Goal: Task Accomplishment & Management: Complete application form

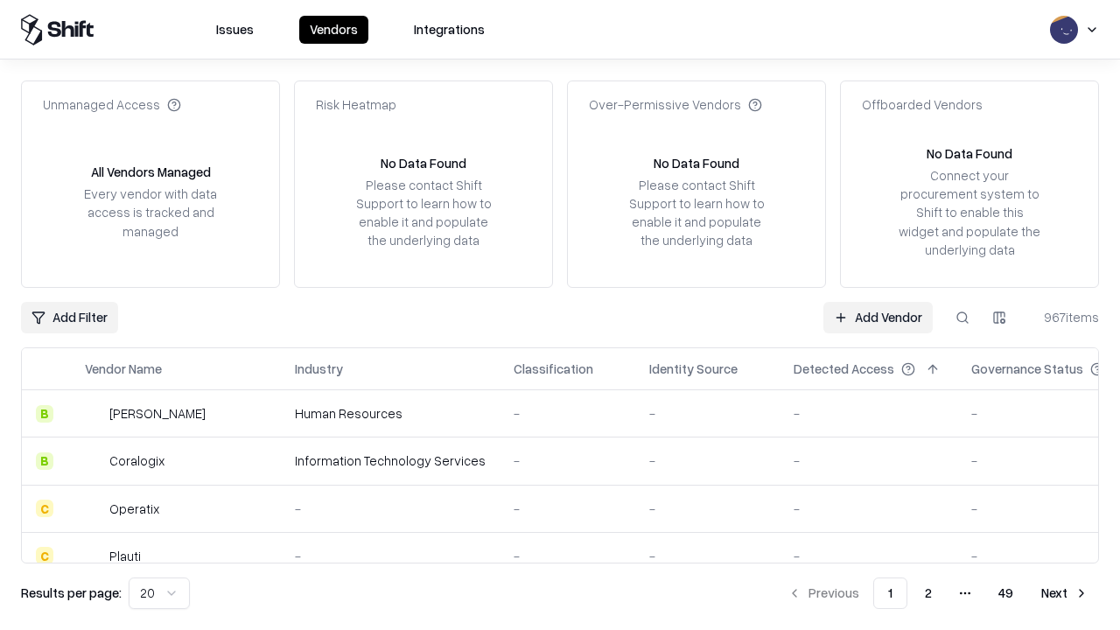
click at [878, 317] on link "Add Vendor" at bounding box center [877, 317] width 109 height 31
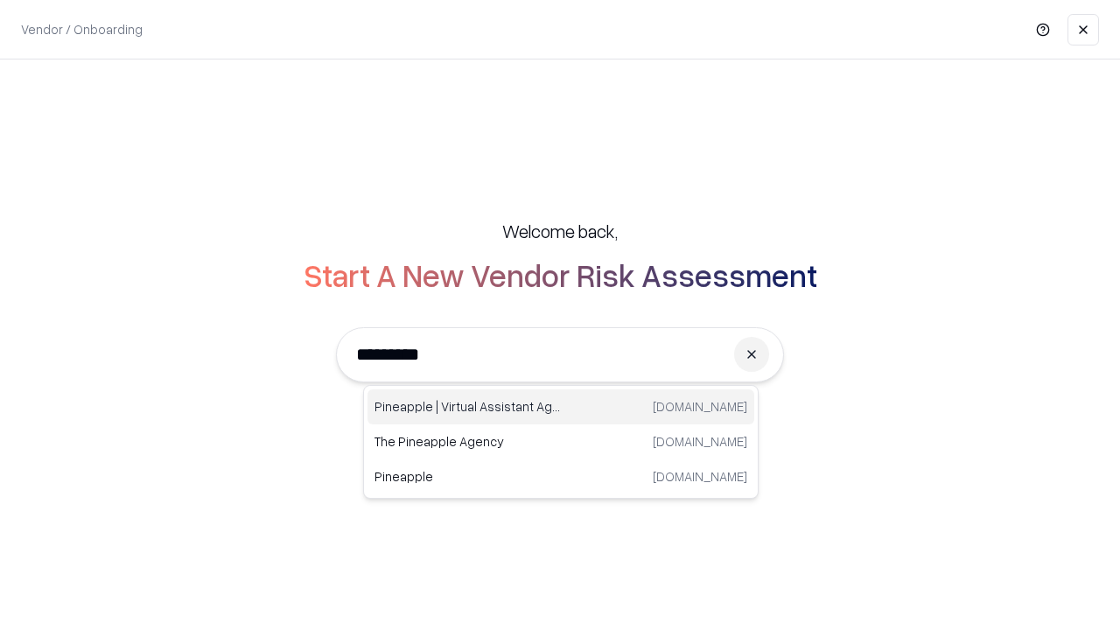
click at [561, 407] on div "Pineapple | Virtual Assistant Agency trypineapple.com" at bounding box center [560, 406] width 387 height 35
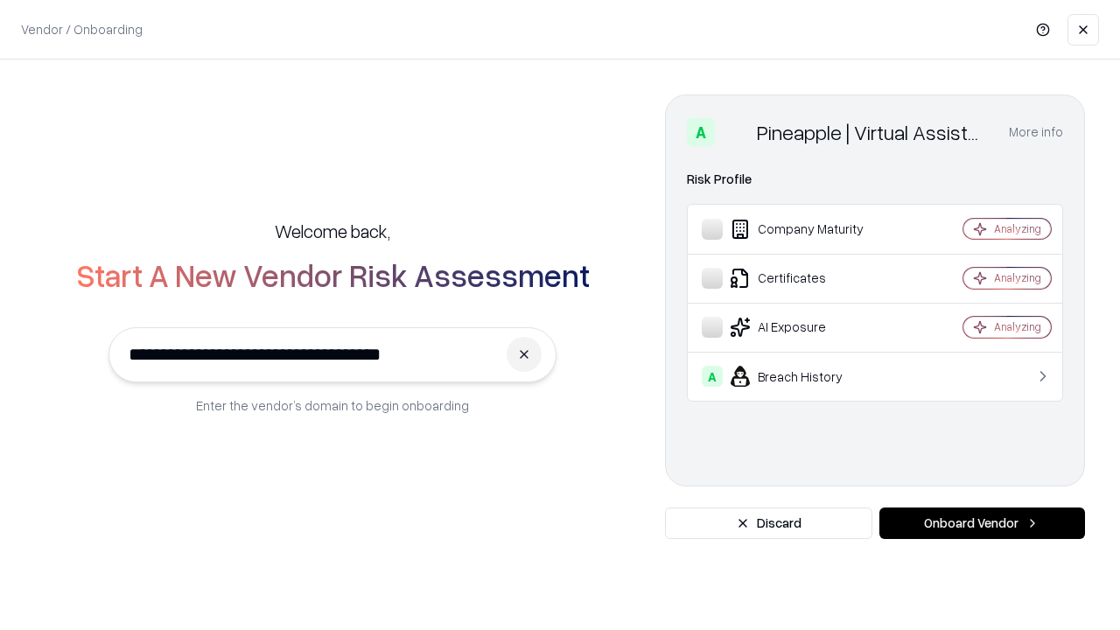
type input "**********"
click at [982, 523] on button "Onboard Vendor" at bounding box center [982, 522] width 206 height 31
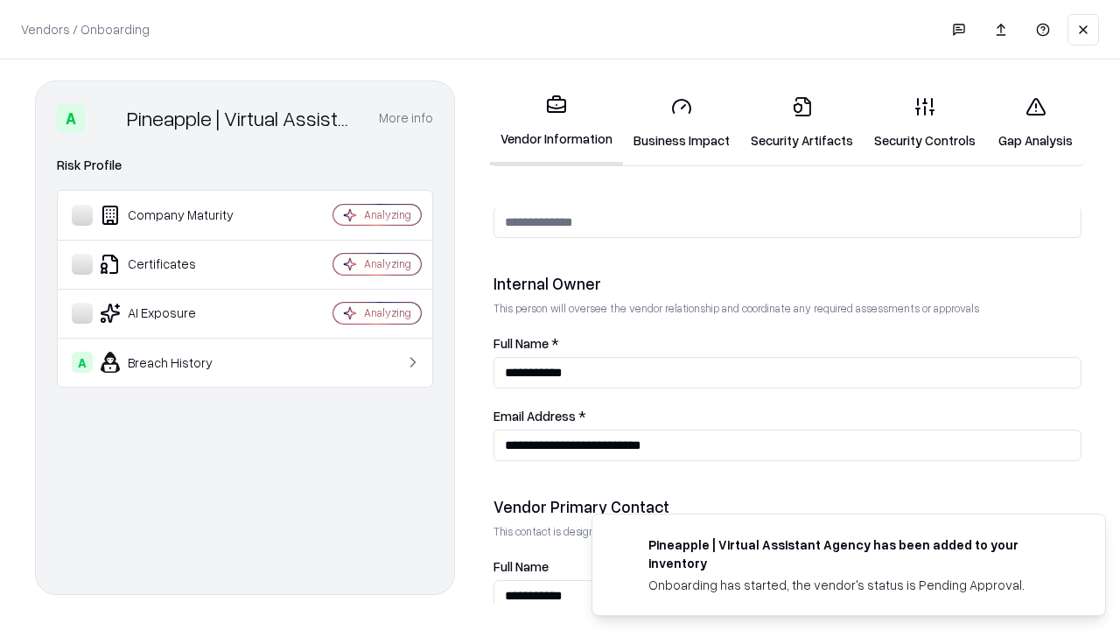
scroll to position [906, 0]
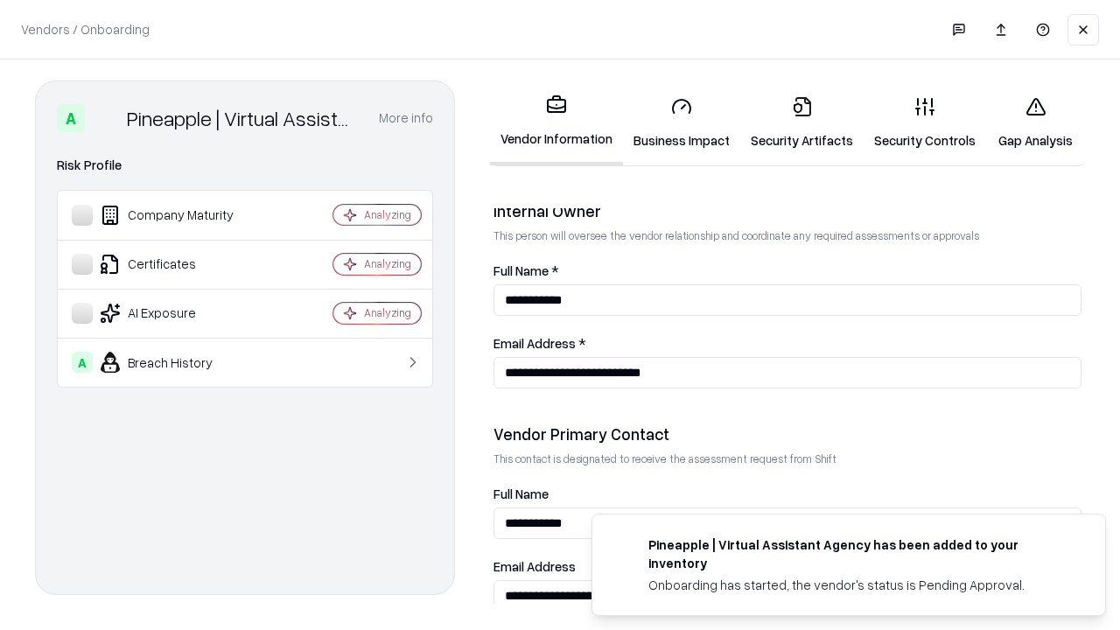
click at [682, 122] on link "Business Impact" at bounding box center [681, 122] width 117 height 81
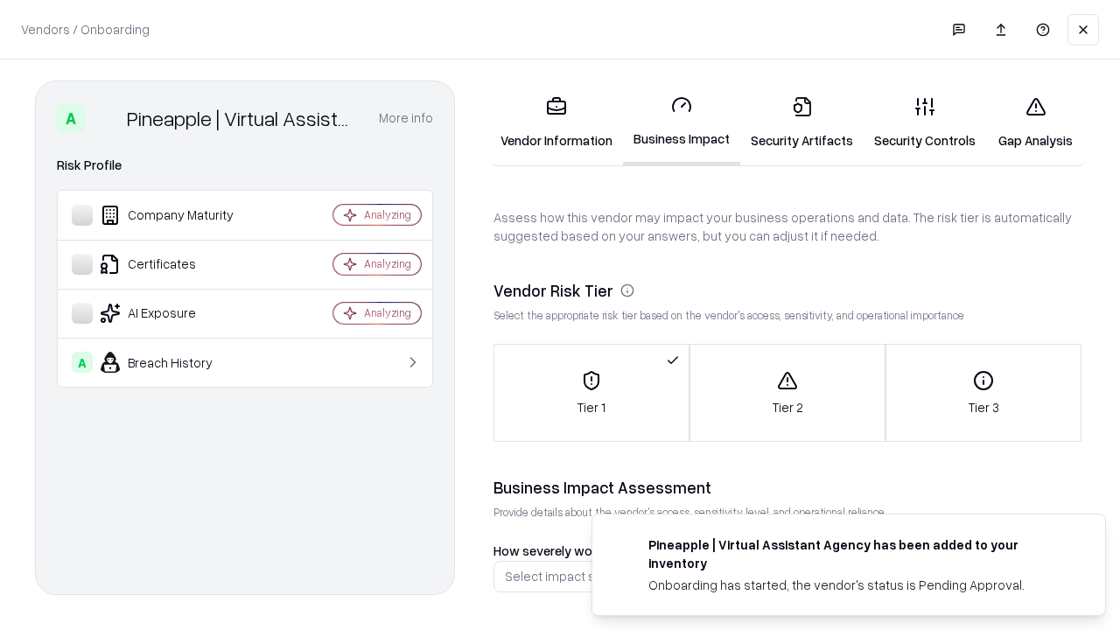
click at [801, 122] on link "Security Artifacts" at bounding box center [801, 122] width 123 height 81
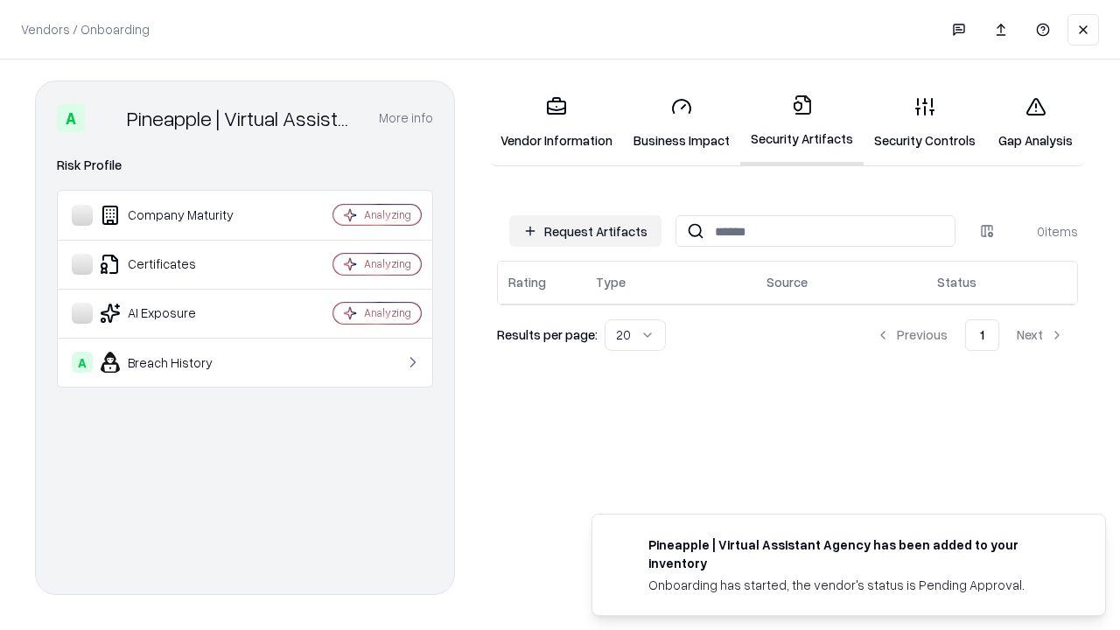
click at [585, 231] on button "Request Artifacts" at bounding box center [585, 230] width 152 height 31
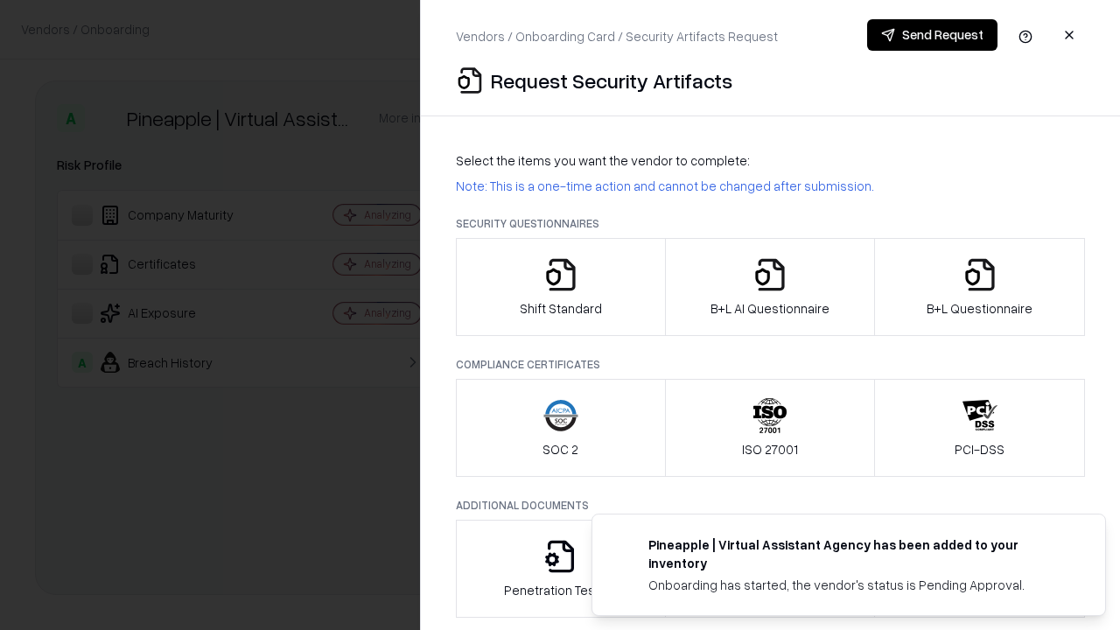
click at [560, 287] on icon "button" at bounding box center [560, 274] width 35 height 35
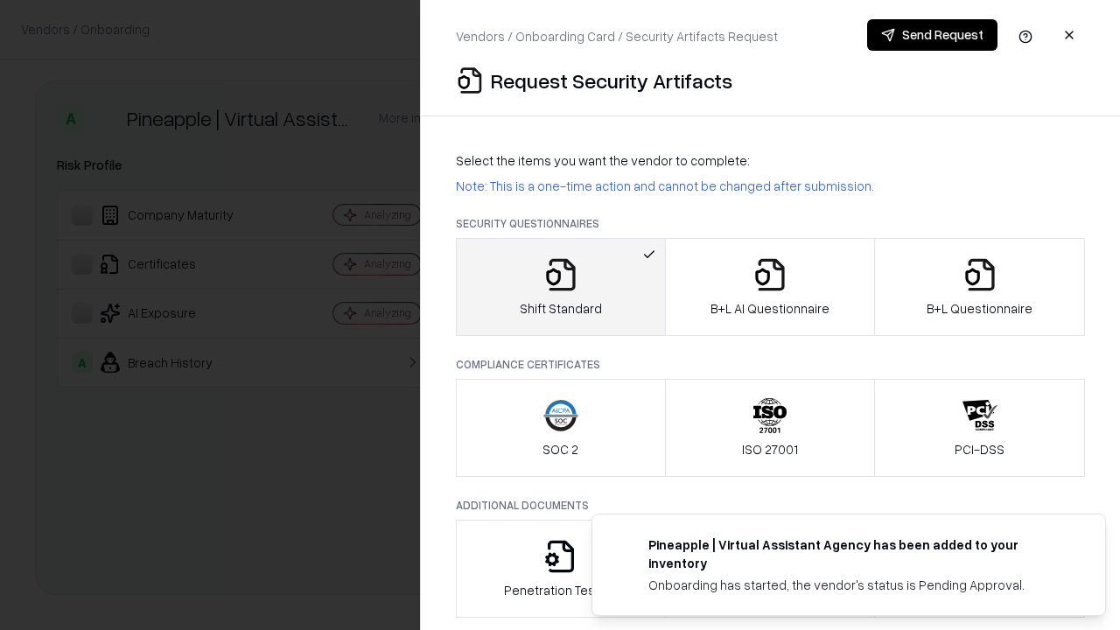
click at [932, 35] on button "Send Request" at bounding box center [932, 34] width 130 height 31
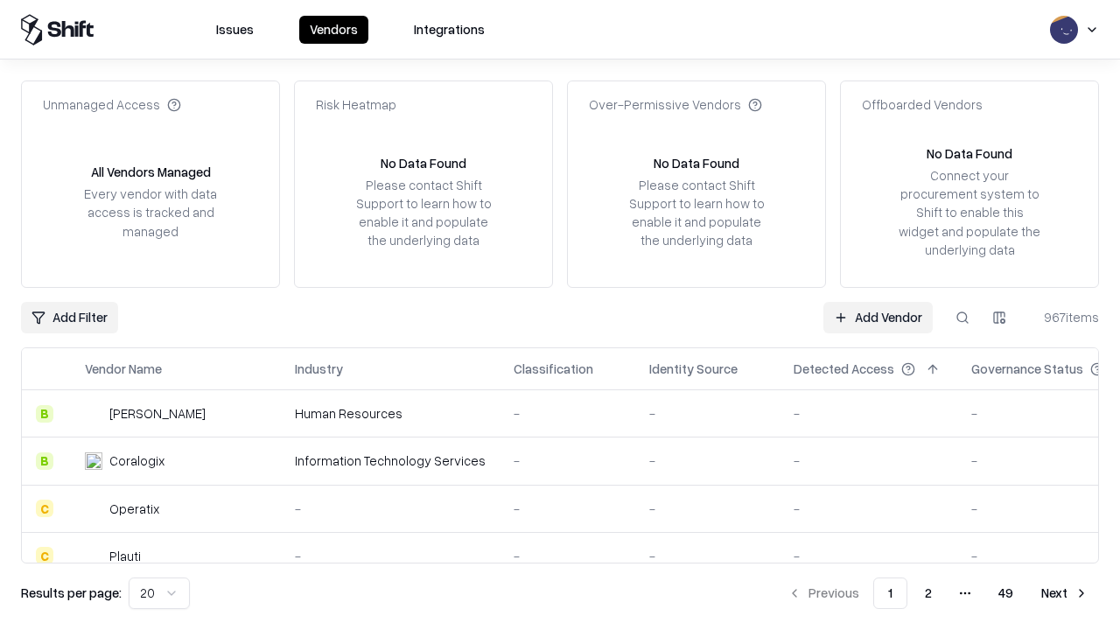
click at [962, 317] on button at bounding box center [962, 317] width 31 height 31
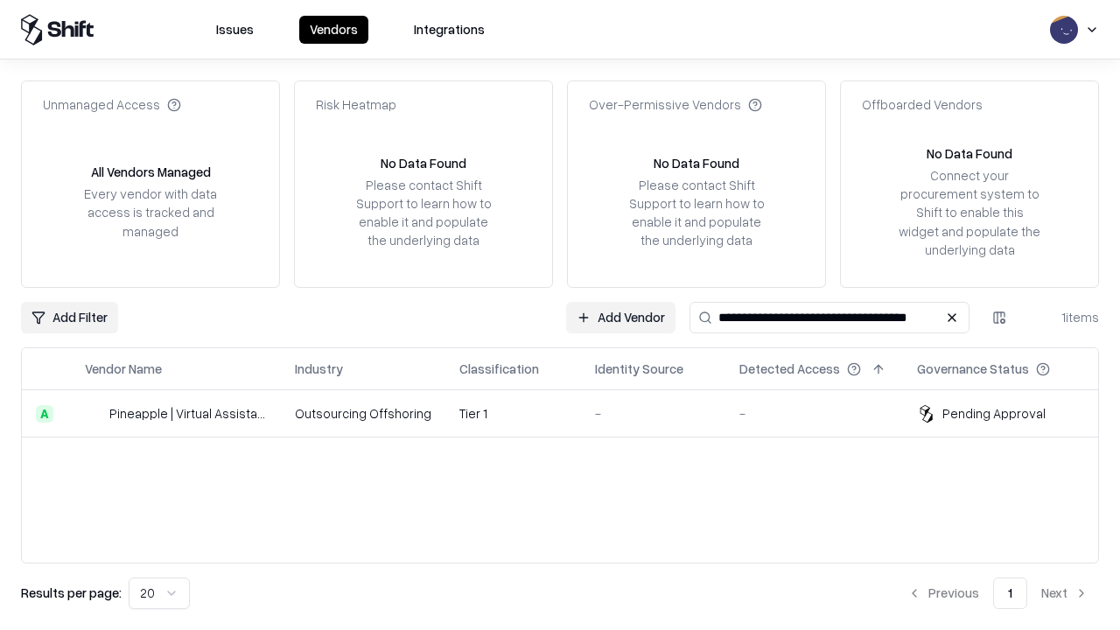
type input "**********"
click at [570, 413] on td "Tier 1" at bounding box center [513, 413] width 136 height 47
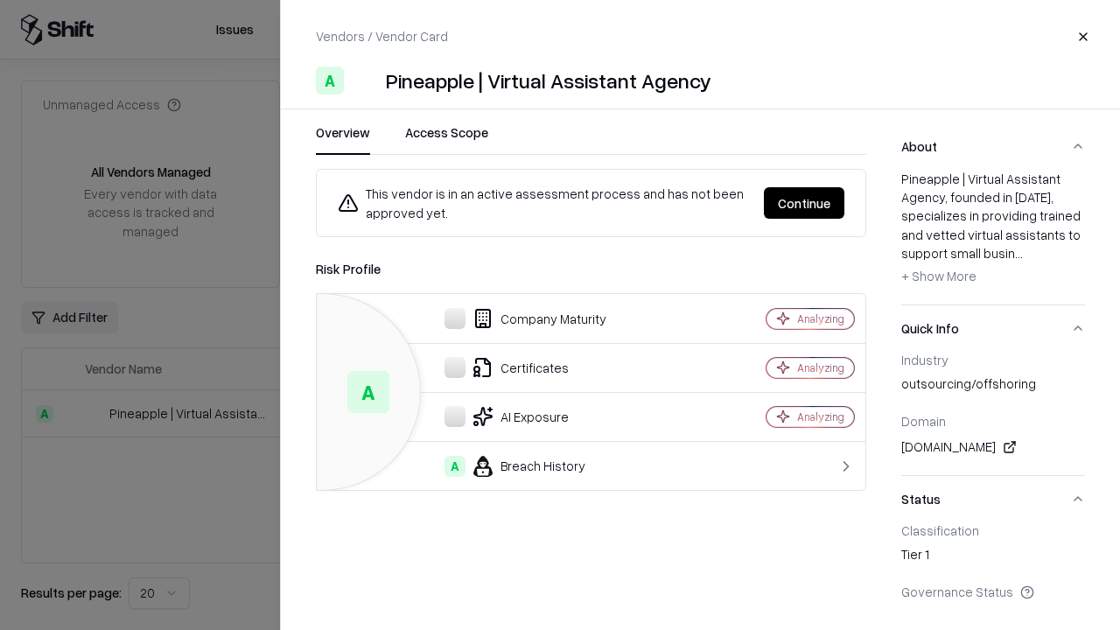
click at [804, 203] on button "Continue" at bounding box center [804, 202] width 80 height 31
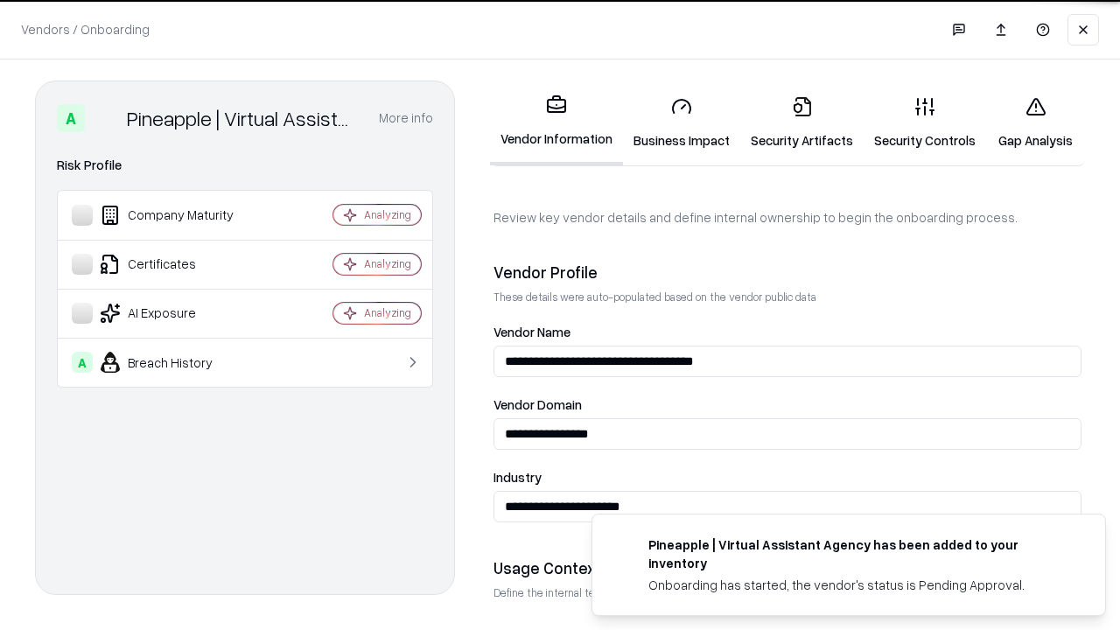
click at [801, 122] on link "Security Artifacts" at bounding box center [801, 122] width 123 height 81
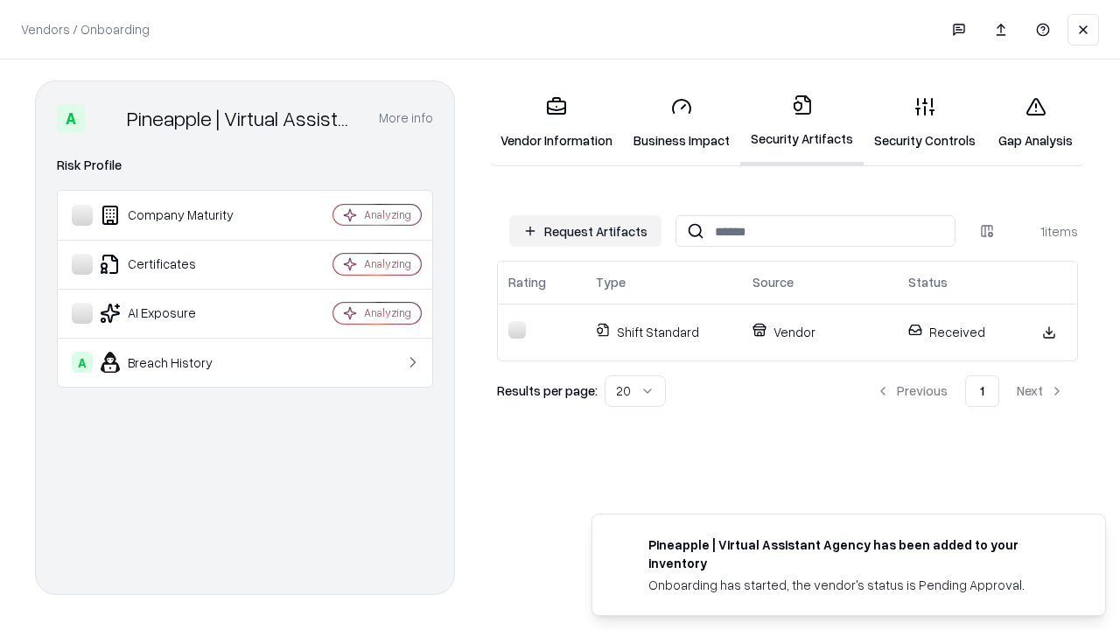
click at [925, 122] on link "Security Controls" at bounding box center [925, 122] width 122 height 81
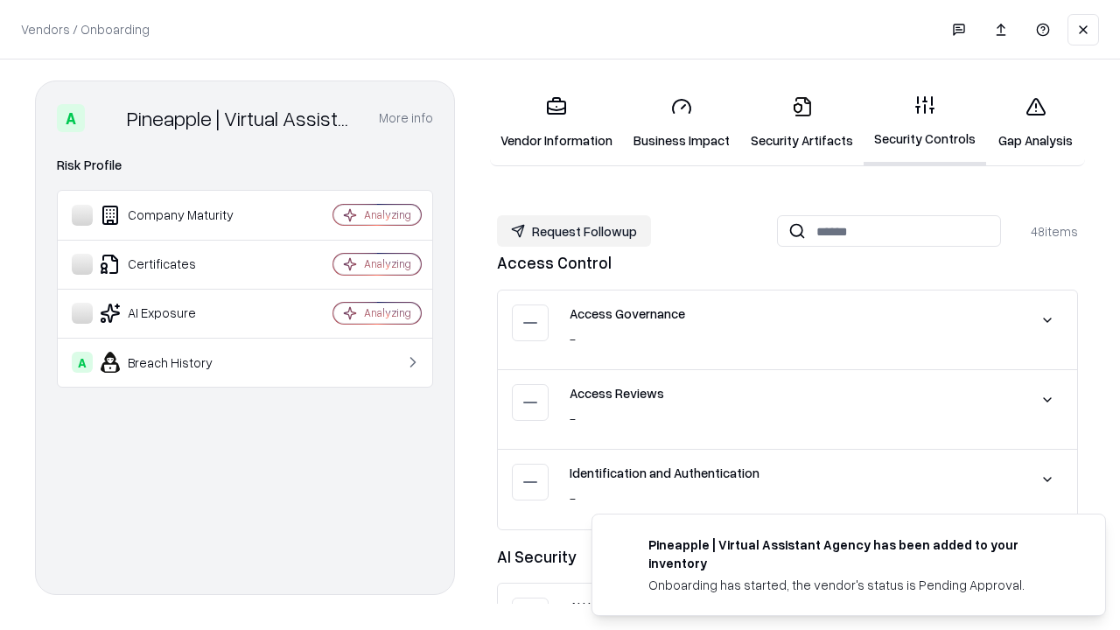
click at [574, 231] on button "Request Followup" at bounding box center [574, 230] width 154 height 31
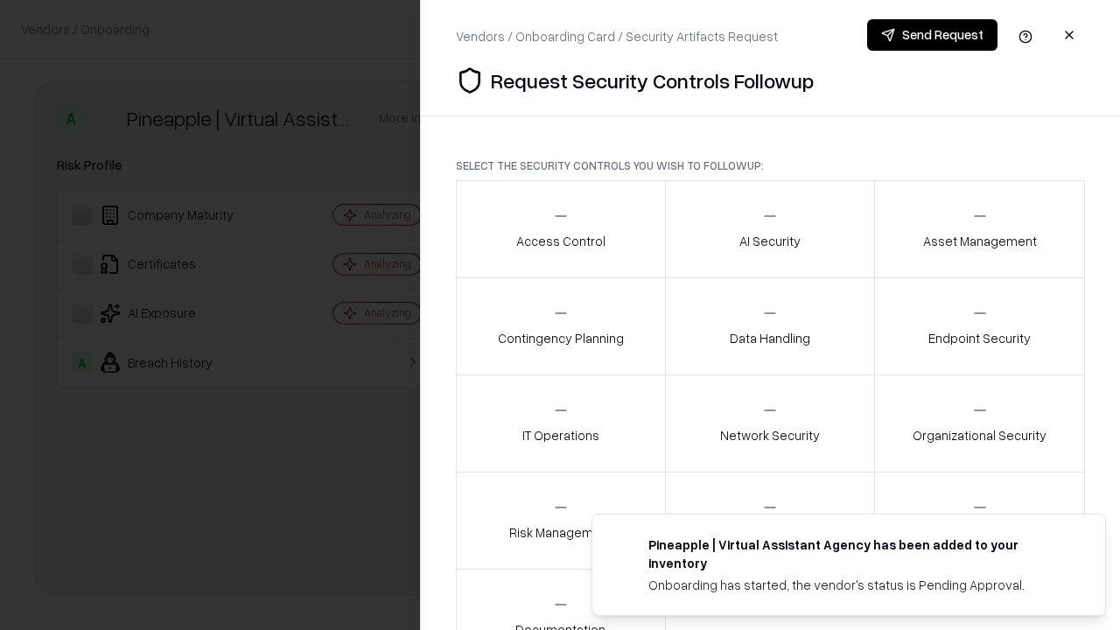
click at [560, 229] on div "Access Control" at bounding box center [560, 228] width 89 height 43
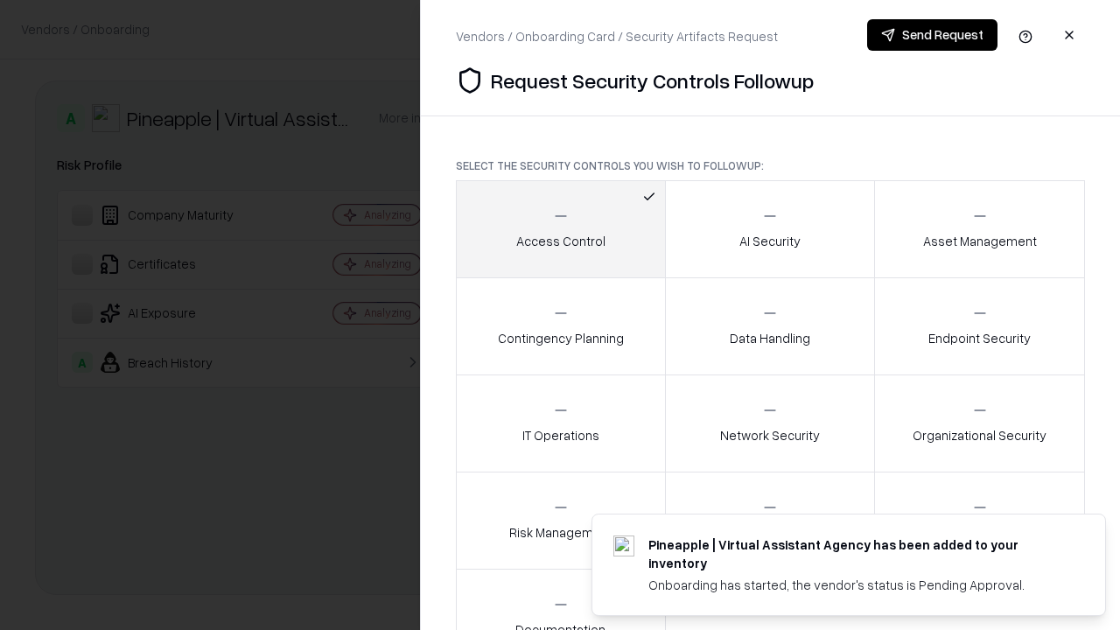
click at [932, 35] on button "Send Request" at bounding box center [932, 34] width 130 height 31
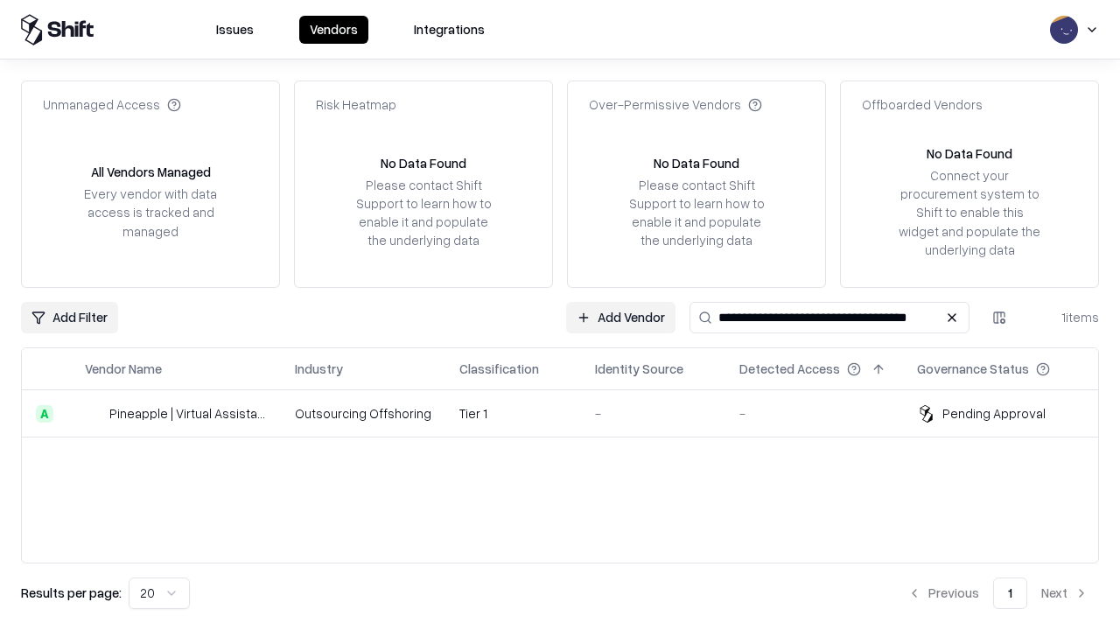
type input "**********"
click at [570, 413] on td "Tier 1" at bounding box center [513, 413] width 136 height 47
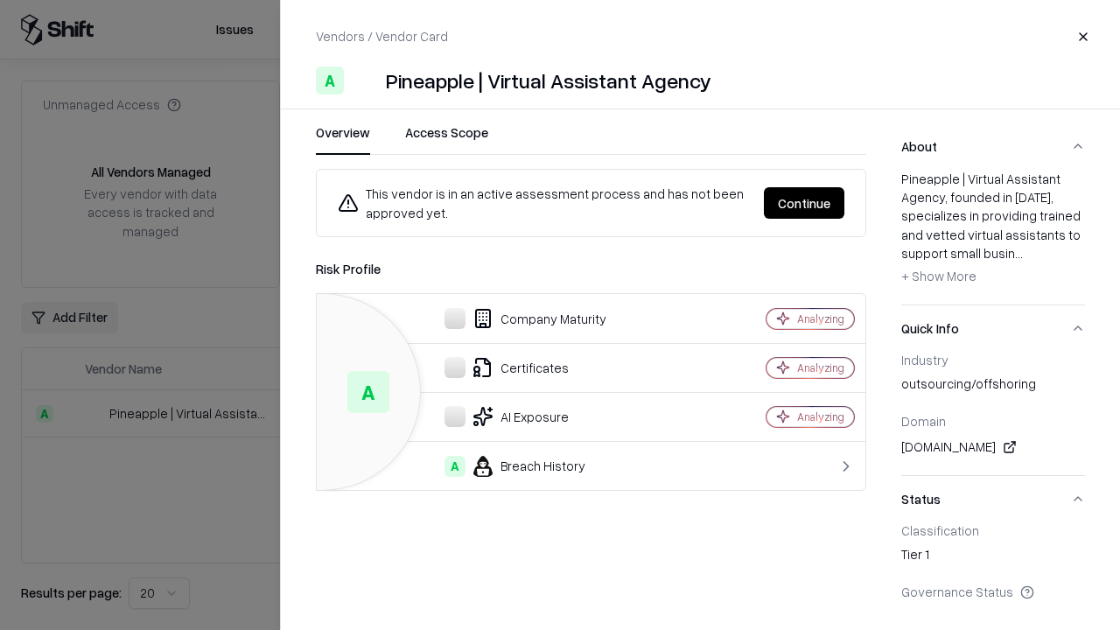
click at [804, 203] on button "Continue" at bounding box center [804, 202] width 80 height 31
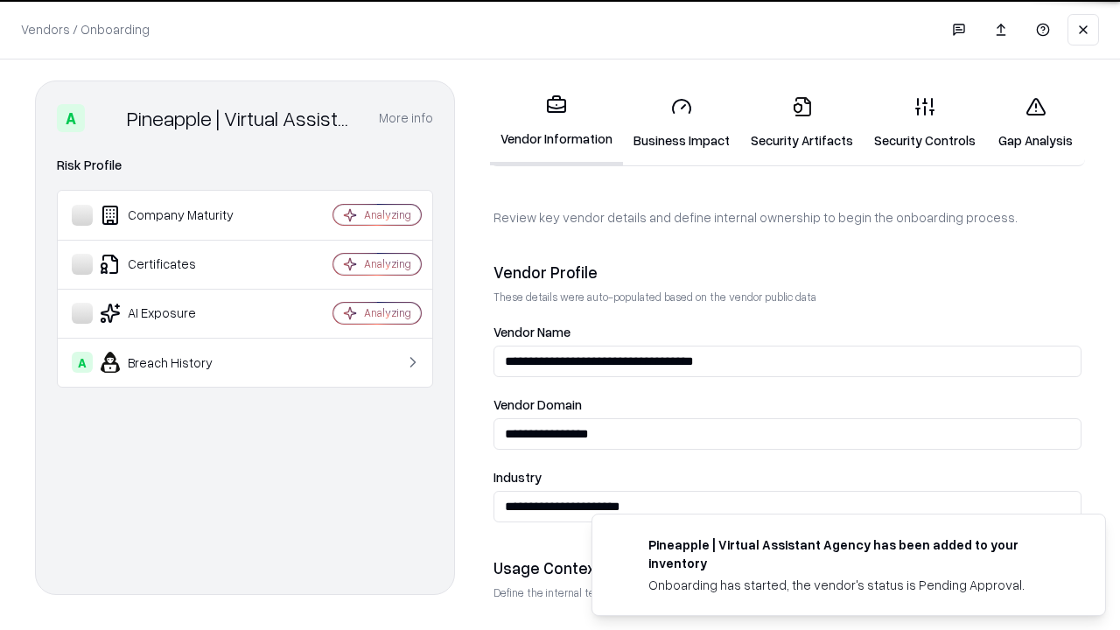
click at [1035, 122] on link "Gap Analysis" at bounding box center [1035, 122] width 99 height 81
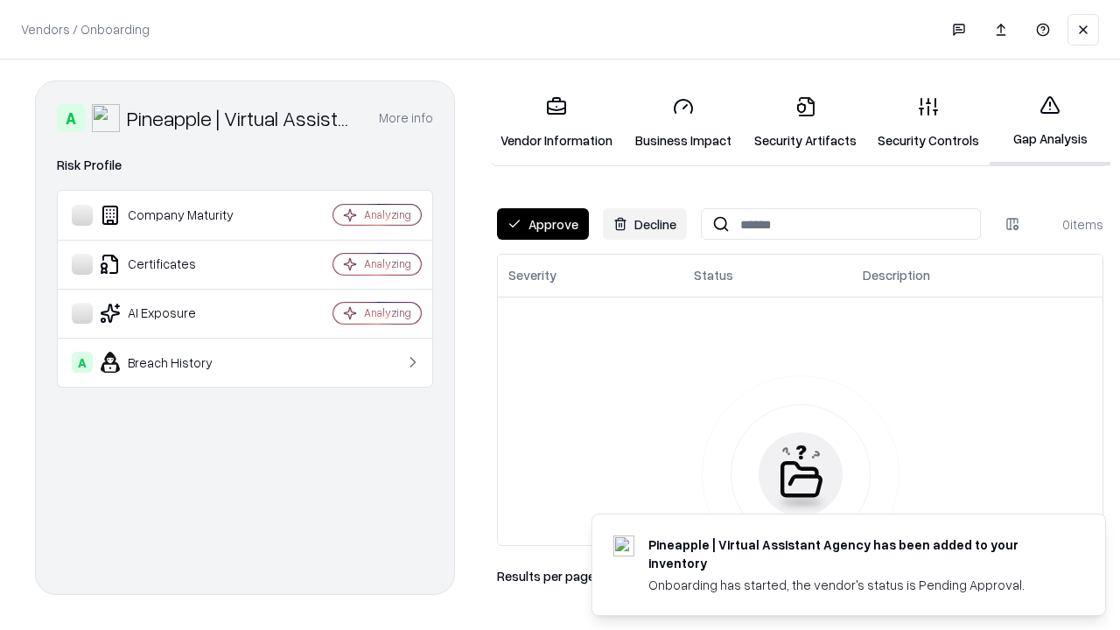
click at [542, 224] on button "Approve" at bounding box center [543, 223] width 92 height 31
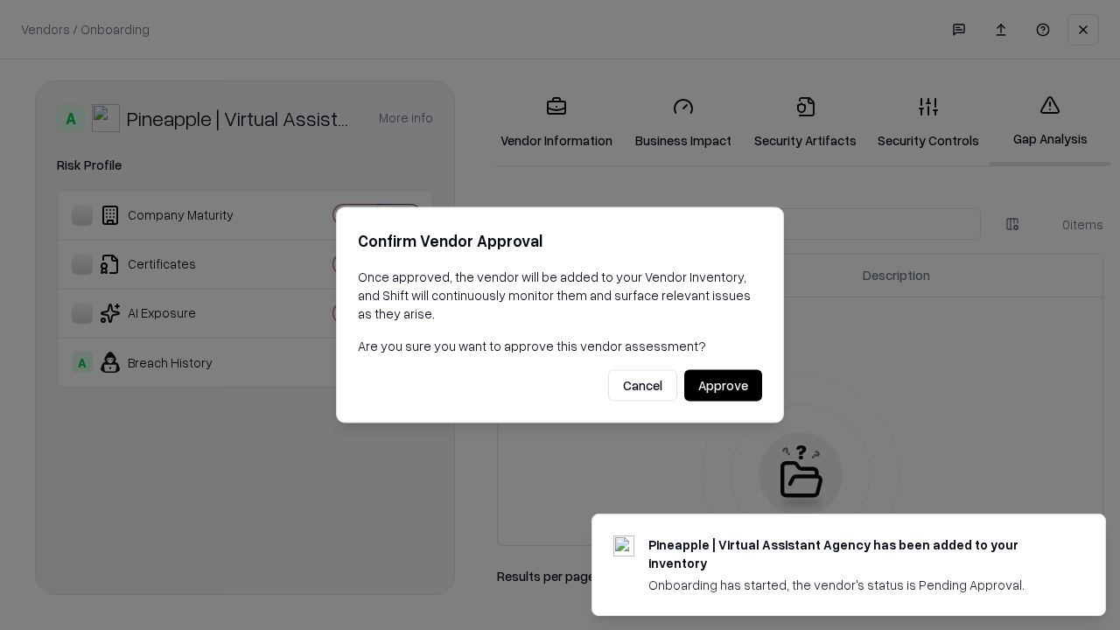
click at [723, 385] on button "Approve" at bounding box center [723, 385] width 78 height 31
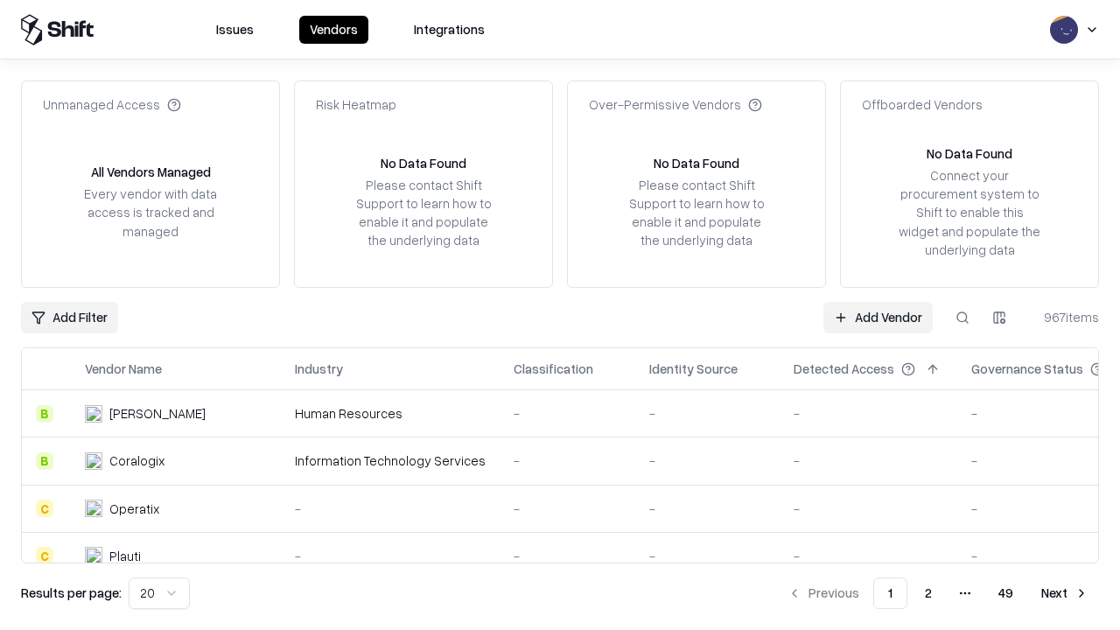
type input "**********"
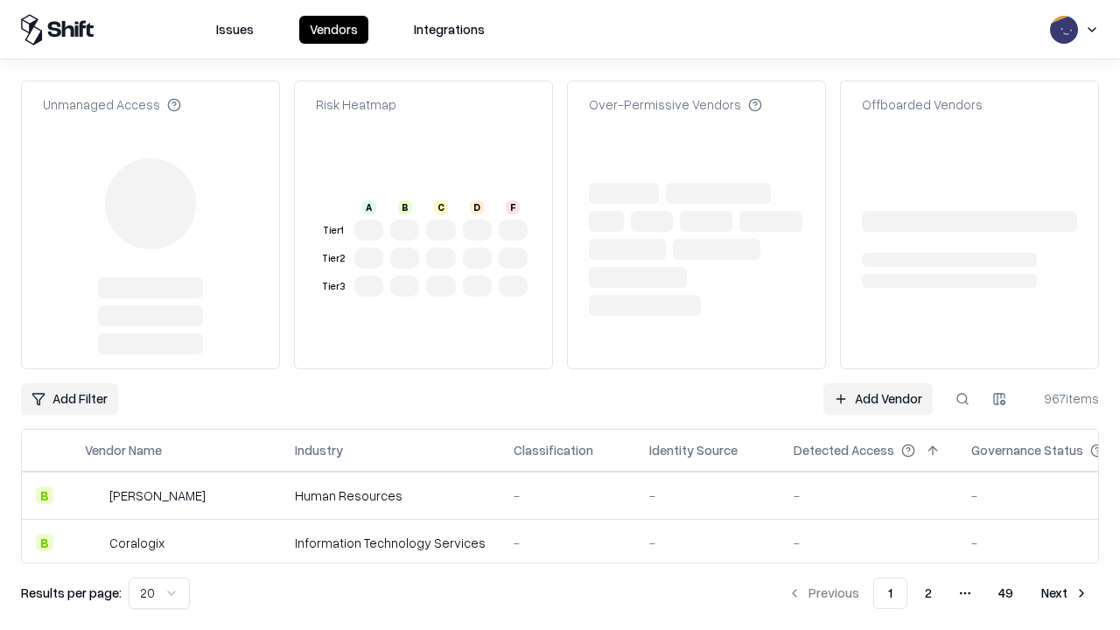
click at [878, 383] on link "Add Vendor" at bounding box center [877, 398] width 109 height 31
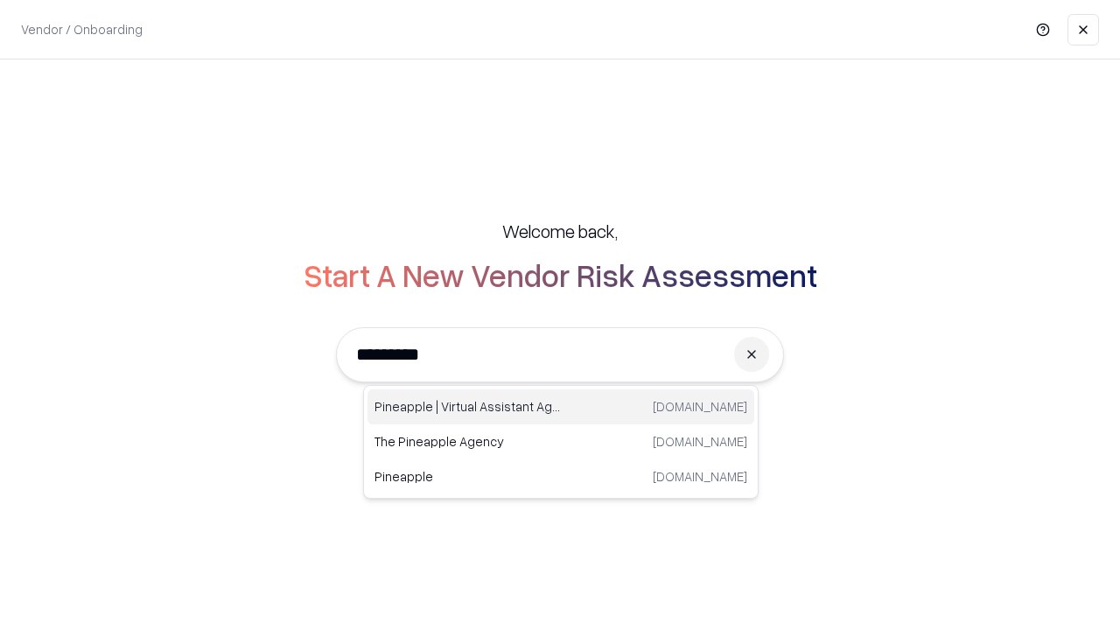
click at [561, 407] on div "Pineapple | Virtual Assistant Agency trypineapple.com" at bounding box center [560, 406] width 387 height 35
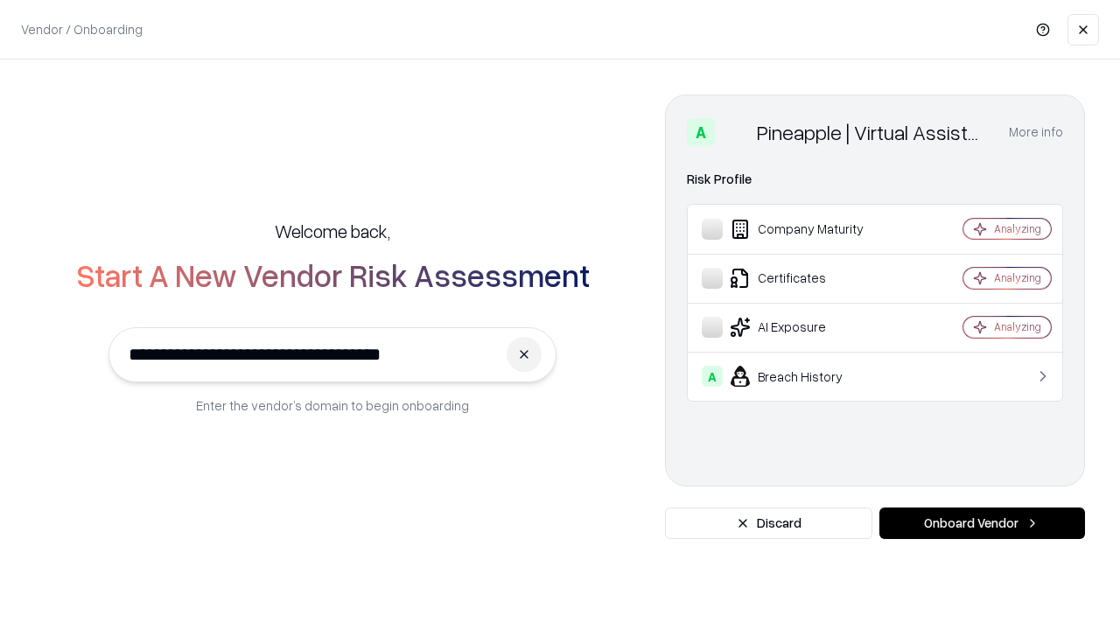
type input "**********"
click at [982, 523] on button "Onboard Vendor" at bounding box center [982, 522] width 206 height 31
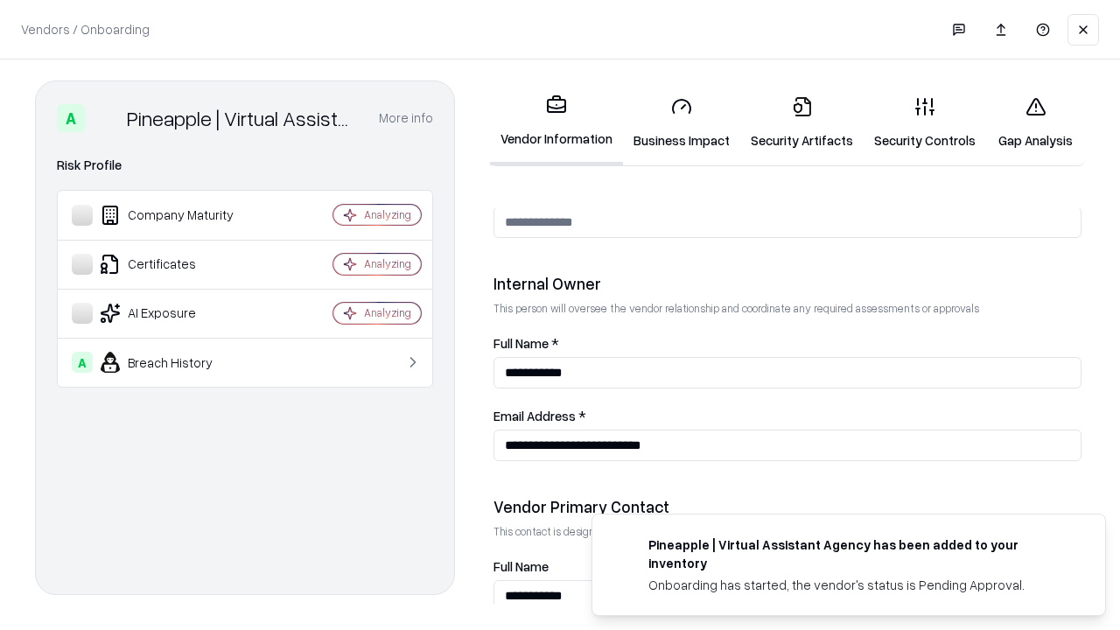
scroll to position [906, 0]
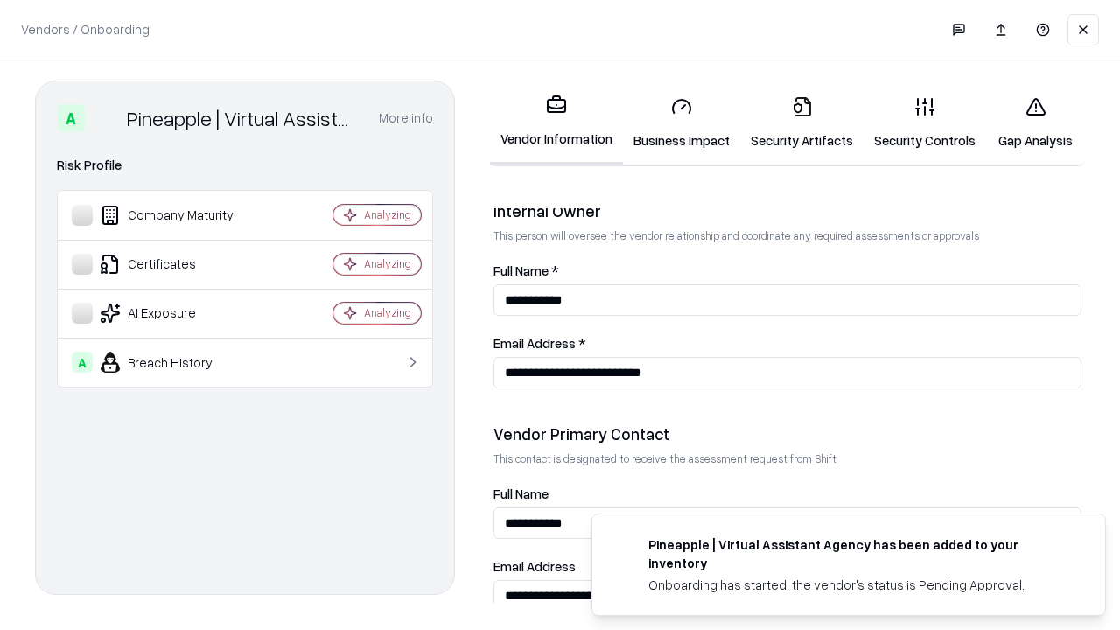
click at [1035, 122] on link "Gap Analysis" at bounding box center [1035, 122] width 99 height 81
